Goal: Use online tool/utility: Use online tool/utility

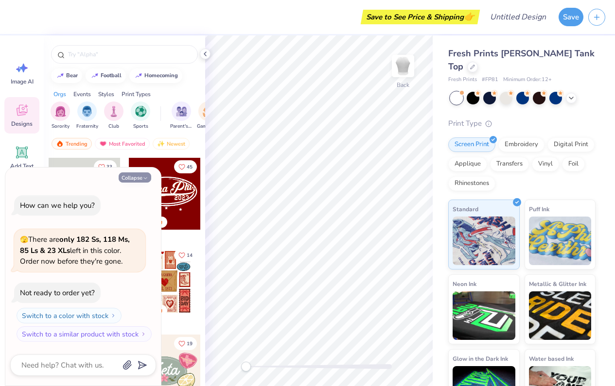
click at [147, 177] on icon "button" at bounding box center [145, 178] width 6 height 6
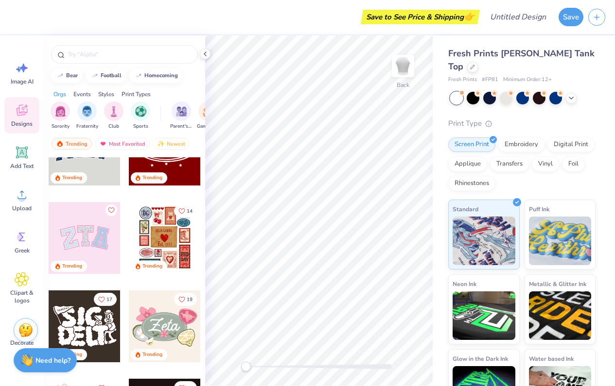
scroll to position [46, 0]
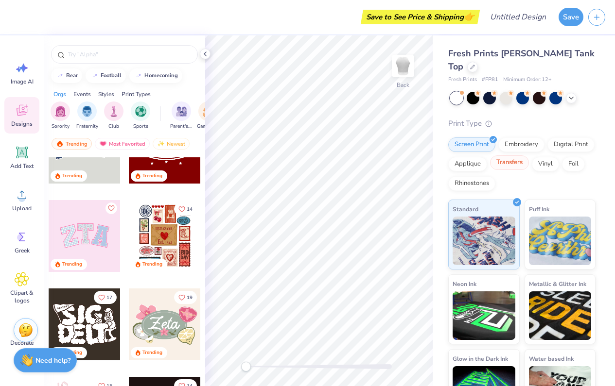
click at [523, 156] on div "Transfers" at bounding box center [509, 163] width 39 height 15
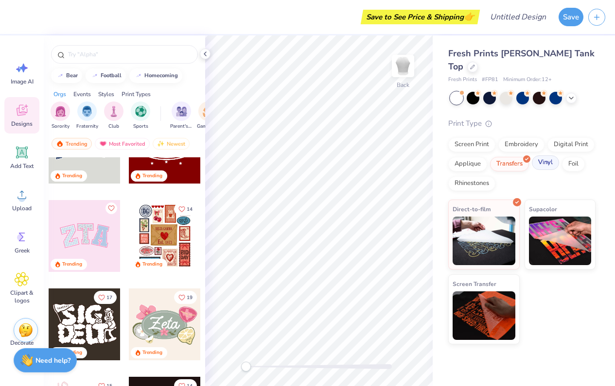
click at [541, 156] on div "Vinyl" at bounding box center [545, 163] width 27 height 15
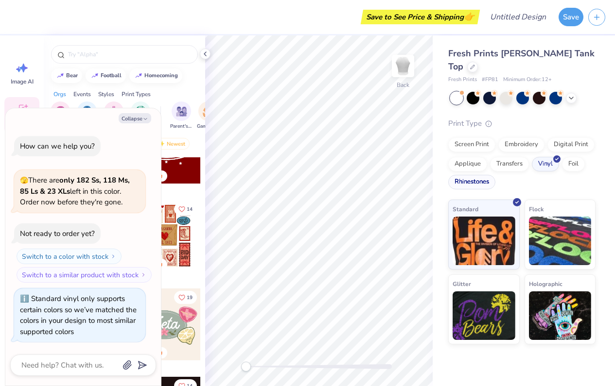
click at [485, 175] on div "Rhinestones" at bounding box center [471, 182] width 47 height 15
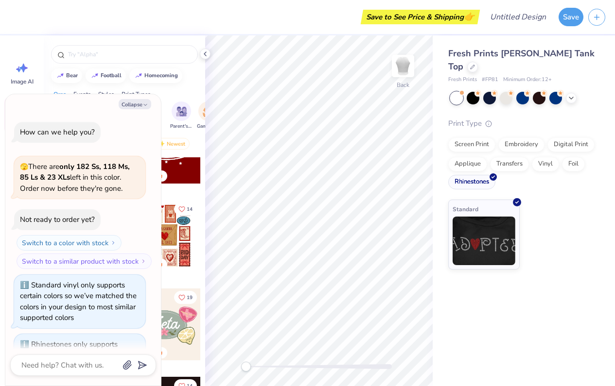
scroll to position [42, 0]
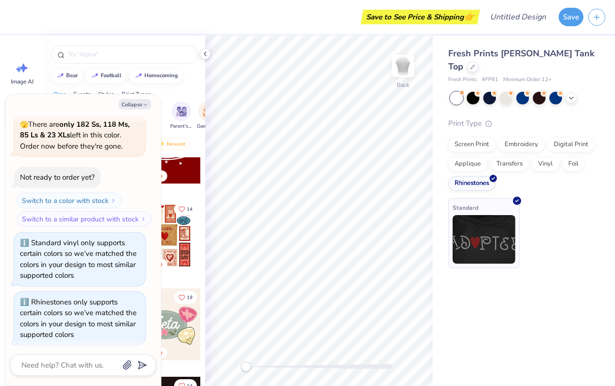
click at [482, 236] on img at bounding box center [484, 239] width 63 height 49
click at [146, 108] on icon "button" at bounding box center [145, 105] width 6 height 6
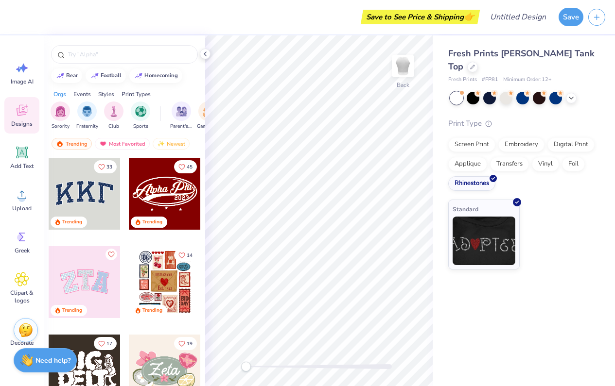
scroll to position [0, 0]
click at [25, 200] on circle at bounding box center [21, 198] width 7 height 7
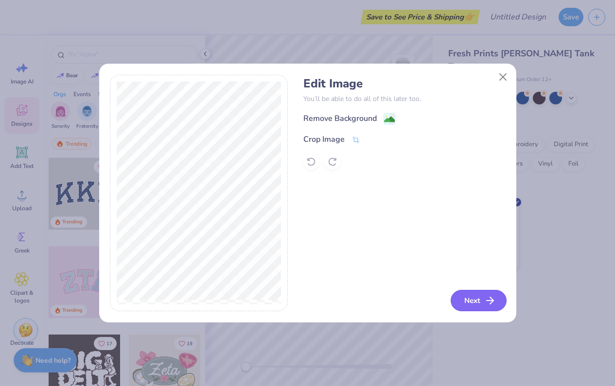
click at [491, 304] on icon "button" at bounding box center [490, 301] width 12 height 12
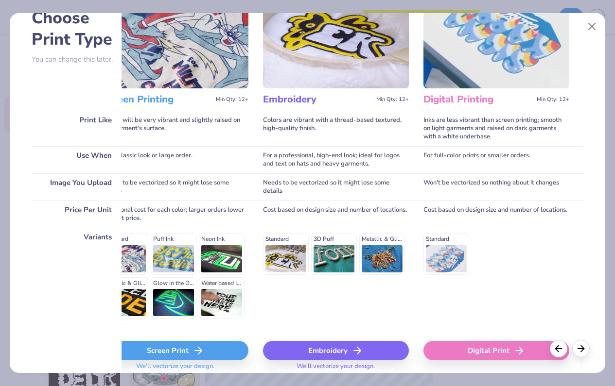
scroll to position [57, 0]
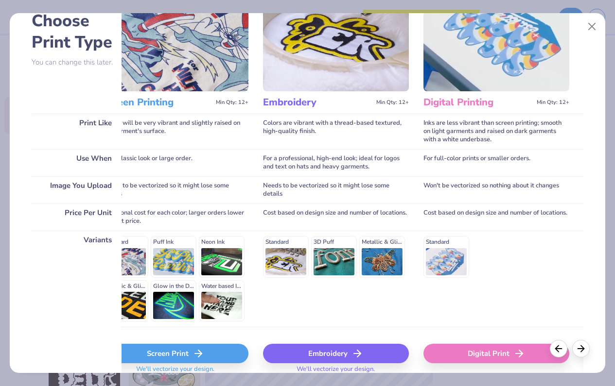
click at [372, 261] on div "Standard 3D Puff Metallic & Glitter" at bounding box center [336, 256] width 146 height 41
click at [392, 245] on div "Standard 3D Puff Metallic & Glitter" at bounding box center [336, 256] width 146 height 41
click at [392, 251] on div "Standard 3D Puff Metallic & Glitter" at bounding box center [336, 256] width 146 height 41
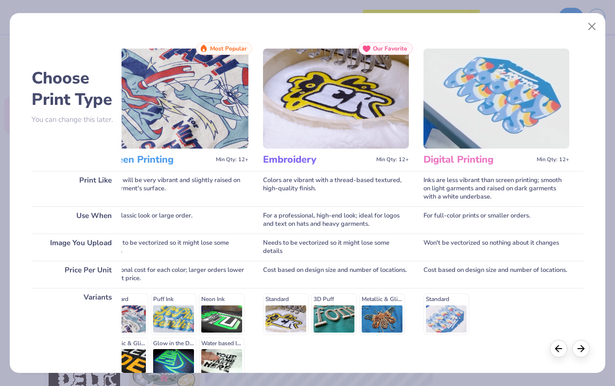
scroll to position [0, 0]
click at [335, 118] on img at bounding box center [336, 99] width 146 height 100
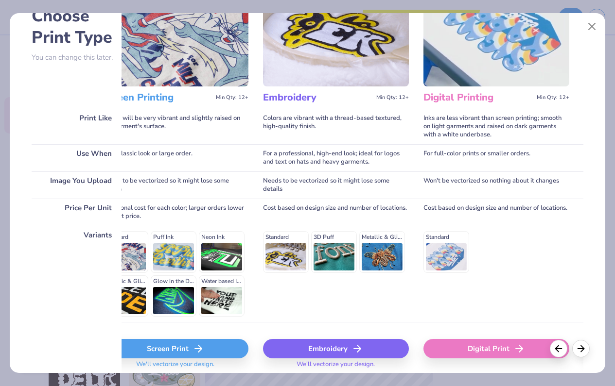
click at [176, 314] on div "Standard Puff Ink Neon Ink Metallic & Glitter Ink Glow in the Dark Ink Water ba…" at bounding box center [176, 274] width 146 height 86
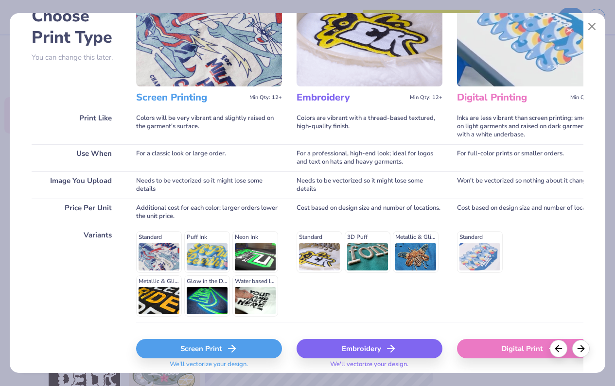
scroll to position [0, 0]
click at [160, 301] on div "Standard Puff Ink Neon Ink Metallic & Glitter Ink Glow in the Dark Ink Water ba…" at bounding box center [209, 274] width 146 height 86
click at [212, 345] on div "Screen Print" at bounding box center [209, 348] width 146 height 19
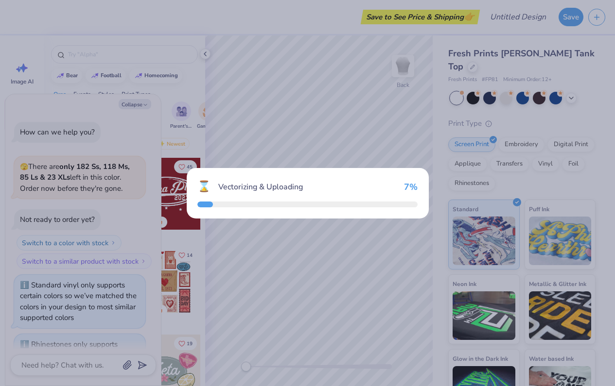
scroll to position [101, 0]
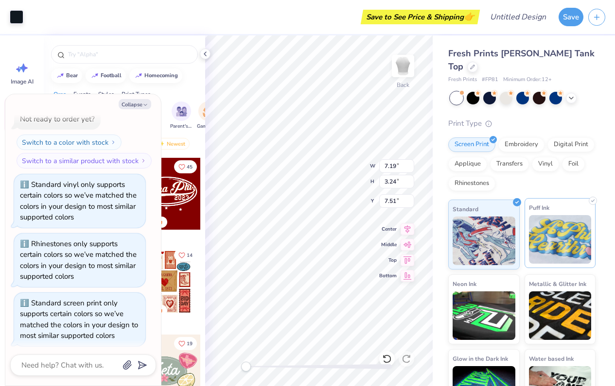
click at [558, 222] on img at bounding box center [560, 239] width 63 height 49
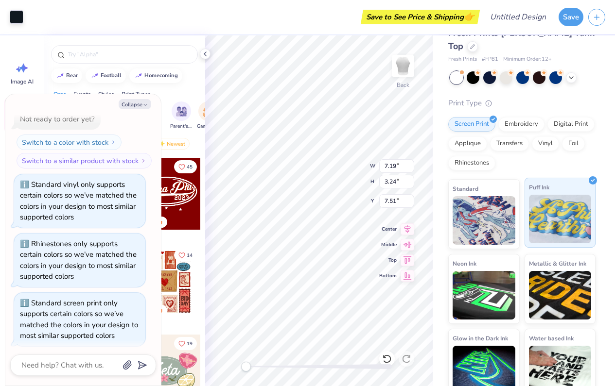
scroll to position [19, 0]
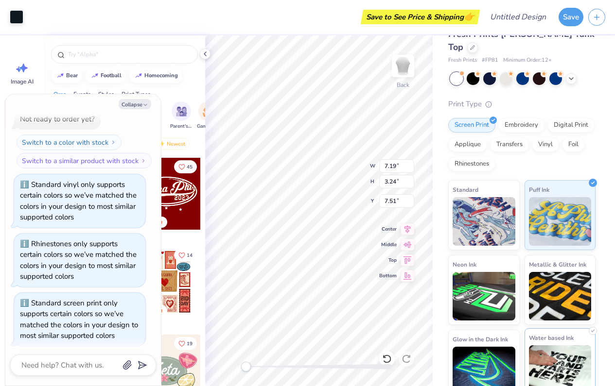
click at [567, 371] on img at bounding box center [560, 370] width 63 height 49
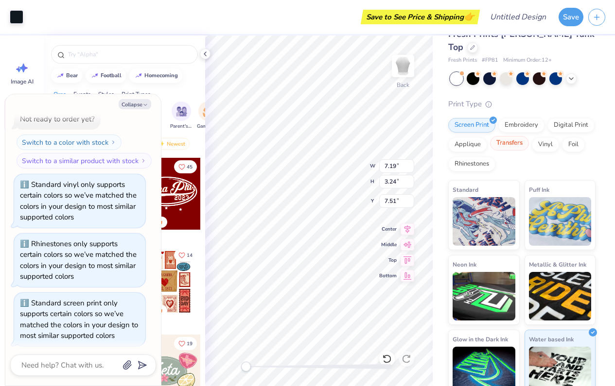
click at [504, 136] on div "Transfers" at bounding box center [509, 143] width 39 height 15
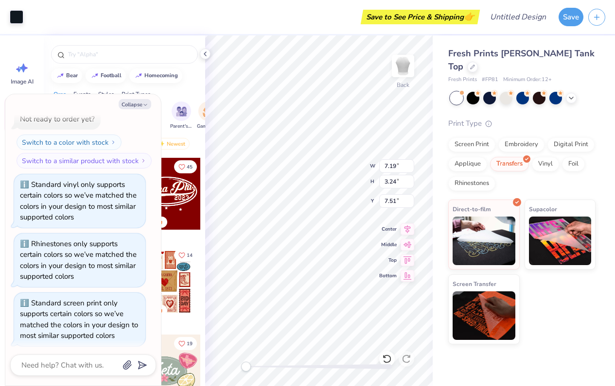
scroll to position [0, 0]
click at [545, 156] on div "Vinyl" at bounding box center [545, 163] width 27 height 15
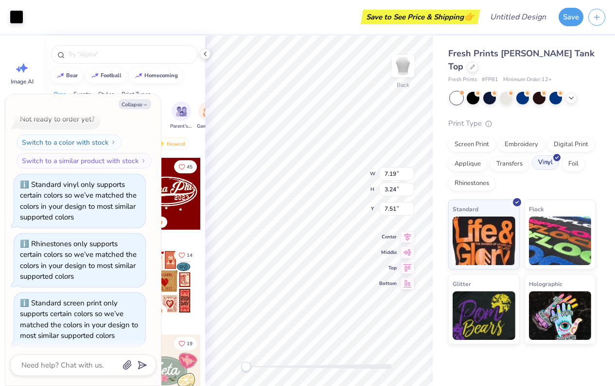
scroll to position [159, 0]
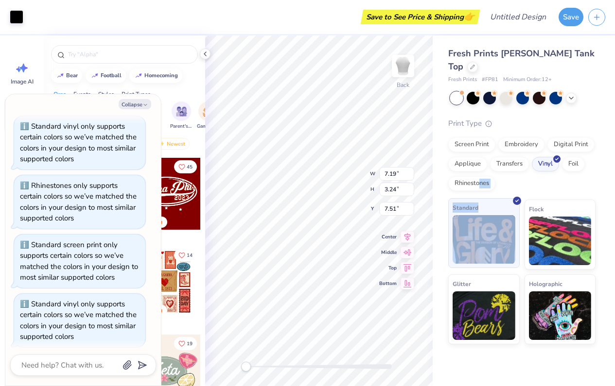
drag, startPoint x: 478, startPoint y: 169, endPoint x: 503, endPoint y: 225, distance: 61.2
click at [503, 225] on div "Print Type Screen Print Embroidery Digital Print Applique Transfers Vinyl Foil …" at bounding box center [521, 231] width 147 height 227
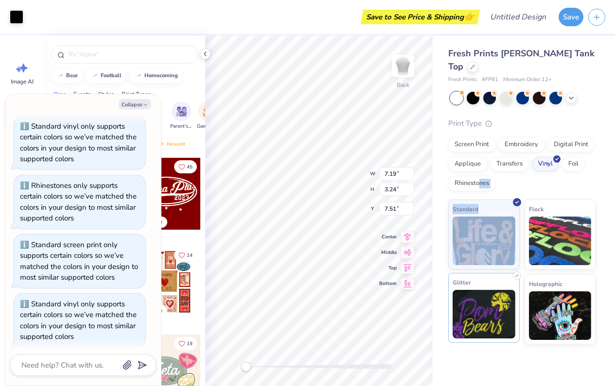
click at [478, 318] on img at bounding box center [484, 314] width 63 height 49
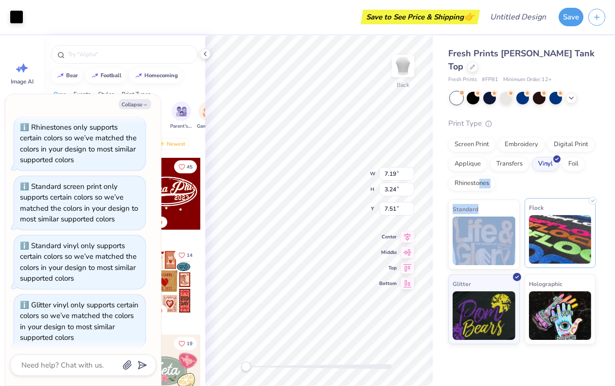
click at [534, 244] on img at bounding box center [560, 239] width 63 height 49
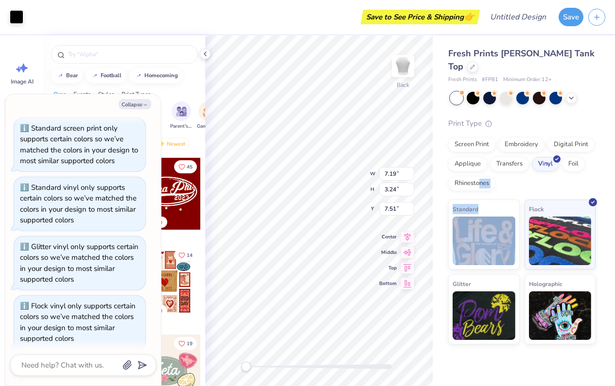
type textarea "x"
type input "5.03"
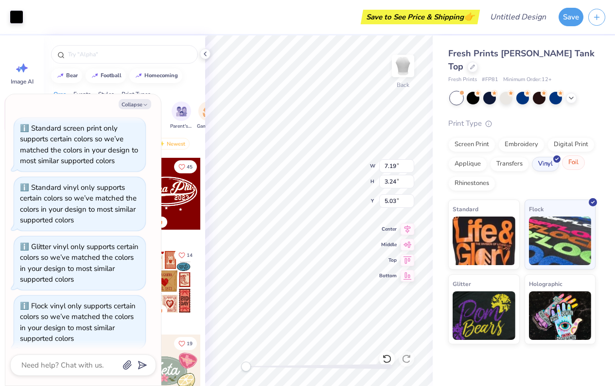
click at [571, 156] on div "Foil" at bounding box center [573, 163] width 23 height 15
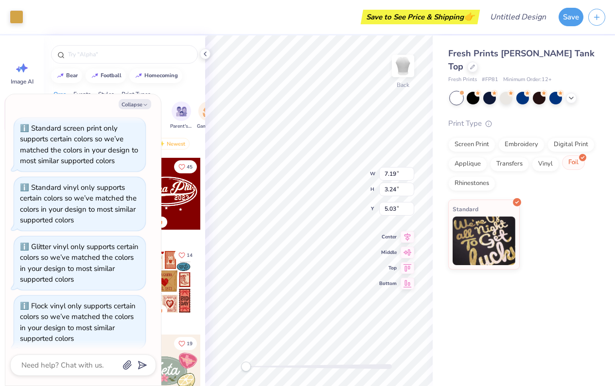
scroll to position [334, 0]
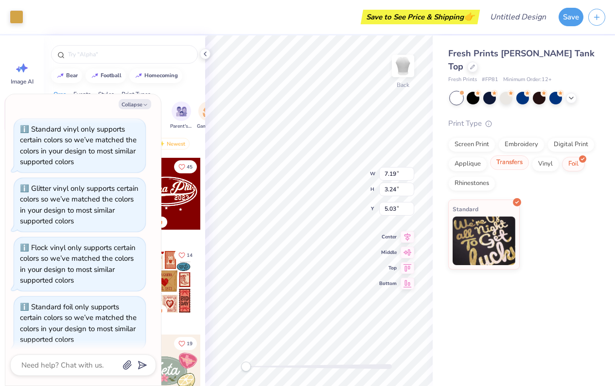
click at [509, 156] on div "Transfers" at bounding box center [509, 163] width 39 height 15
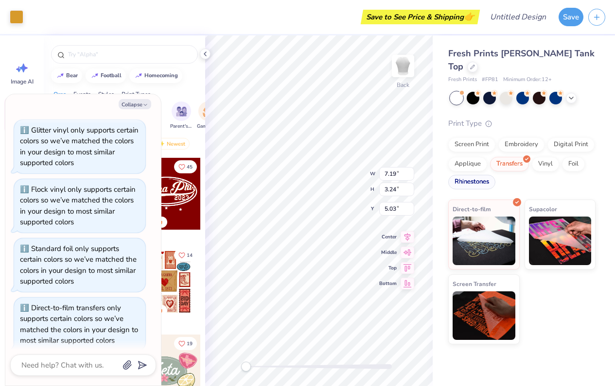
click at [475, 175] on div "Rhinestones" at bounding box center [471, 182] width 47 height 15
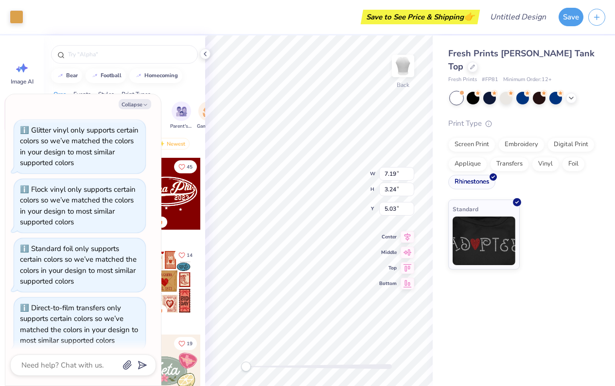
scroll to position [451, 0]
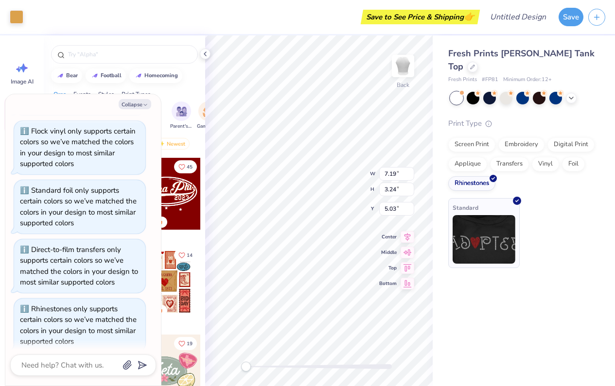
click at [473, 225] on img at bounding box center [484, 239] width 63 height 49
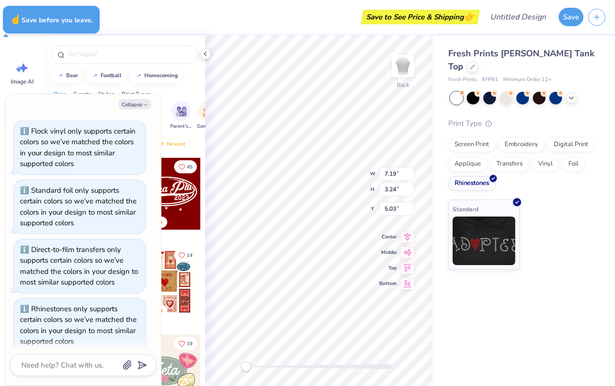
type textarea "x"
